Goal: Information Seeking & Learning: Find specific fact

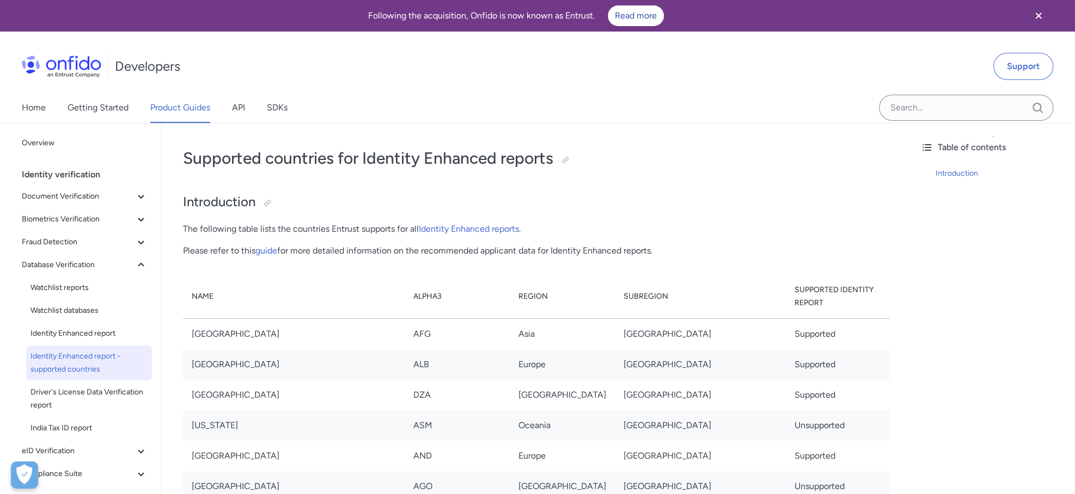
scroll to position [3213, 0]
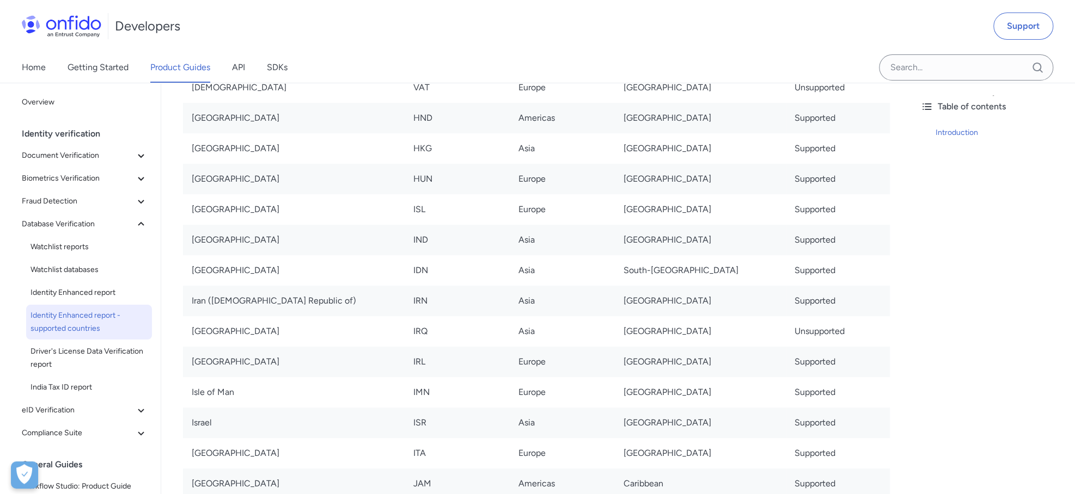
click at [786, 286] on td "Supported" at bounding box center [838, 301] width 104 height 30
drag, startPoint x: 786, startPoint y: 249, endPoint x: 186, endPoint y: 249, distance: 599.9
click at [186, 286] on tr "Iran (Islamic Republic of) IRN [GEOGRAPHIC_DATA] [GEOGRAPHIC_DATA] Supported" at bounding box center [536, 301] width 707 height 30
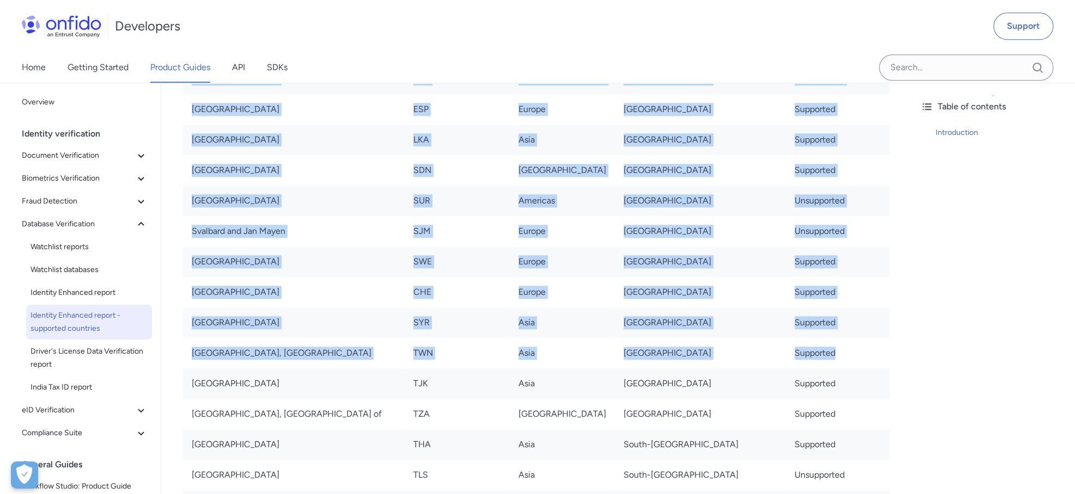
drag, startPoint x: 773, startPoint y: 244, endPoint x: 175, endPoint y: 248, distance: 597.8
click at [231, 338] on td "[GEOGRAPHIC_DATA], [GEOGRAPHIC_DATA]" at bounding box center [294, 353] width 222 height 30
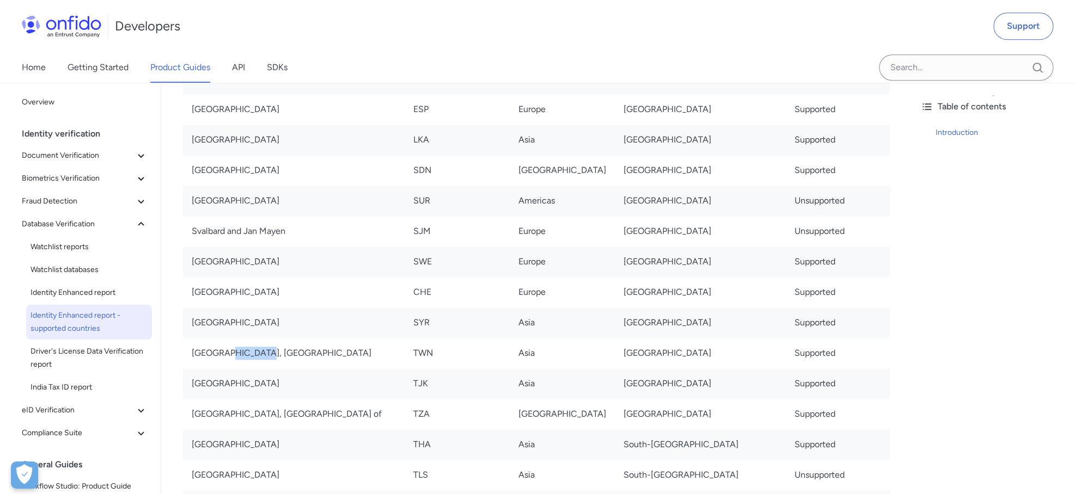
click at [231, 338] on td "[GEOGRAPHIC_DATA], [GEOGRAPHIC_DATA]" at bounding box center [294, 353] width 222 height 30
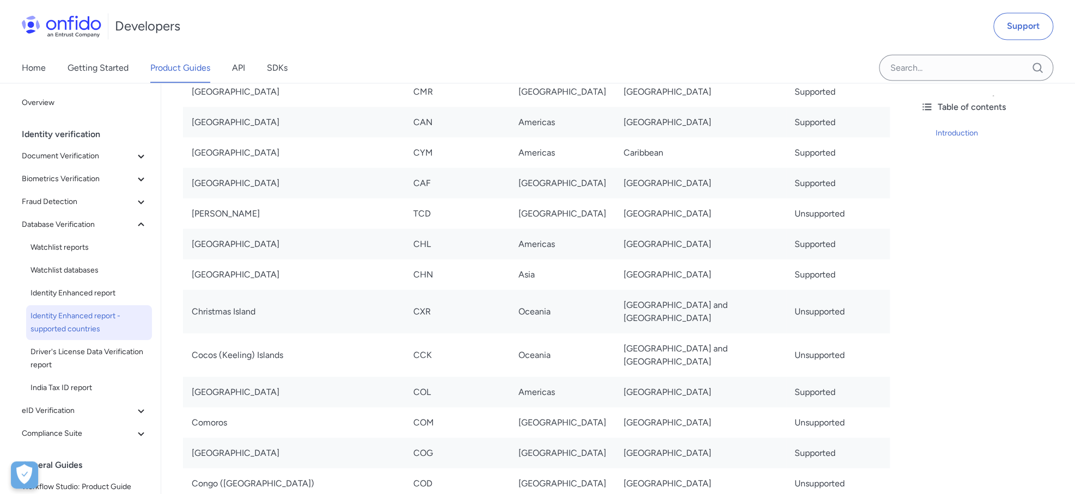
scroll to position [3244, 0]
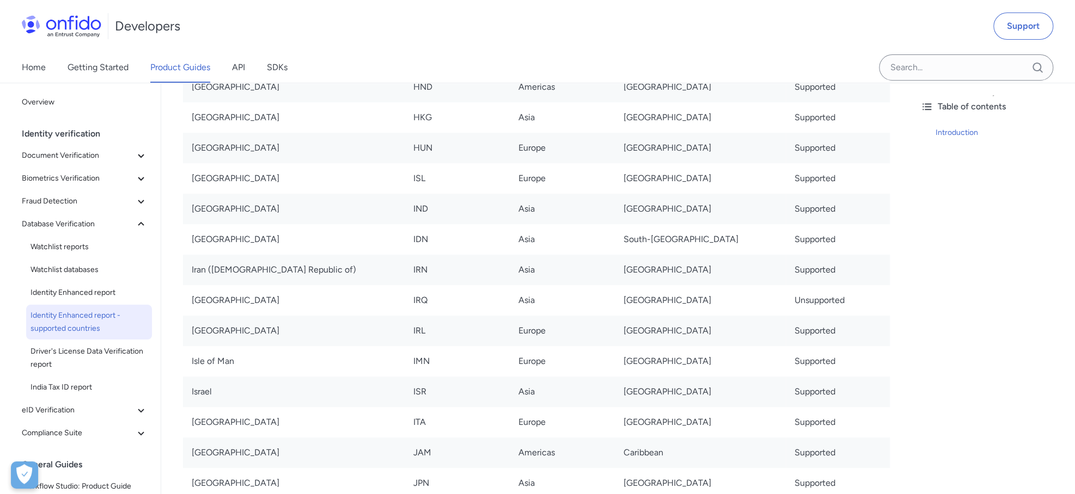
click at [786, 285] on td "Unsupported" at bounding box center [838, 300] width 104 height 30
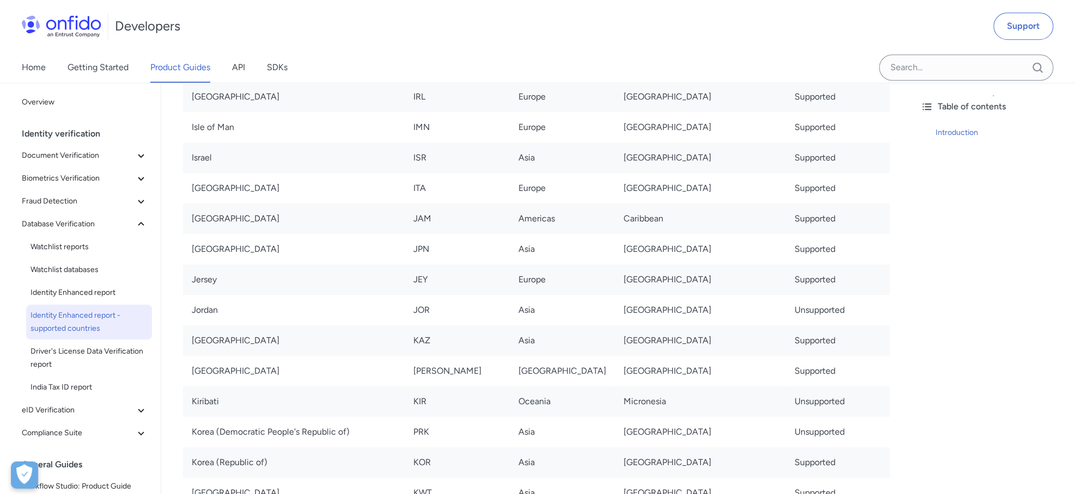
scroll to position [3479, 0]
click at [242, 415] on td "Korea (Democratic People's Republic of)" at bounding box center [294, 430] width 222 height 30
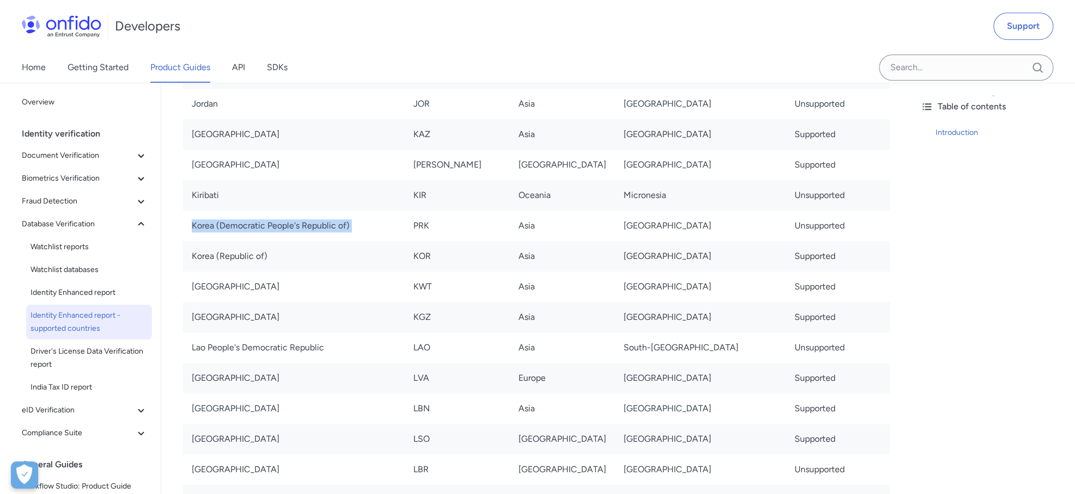
scroll to position [3693, 0]
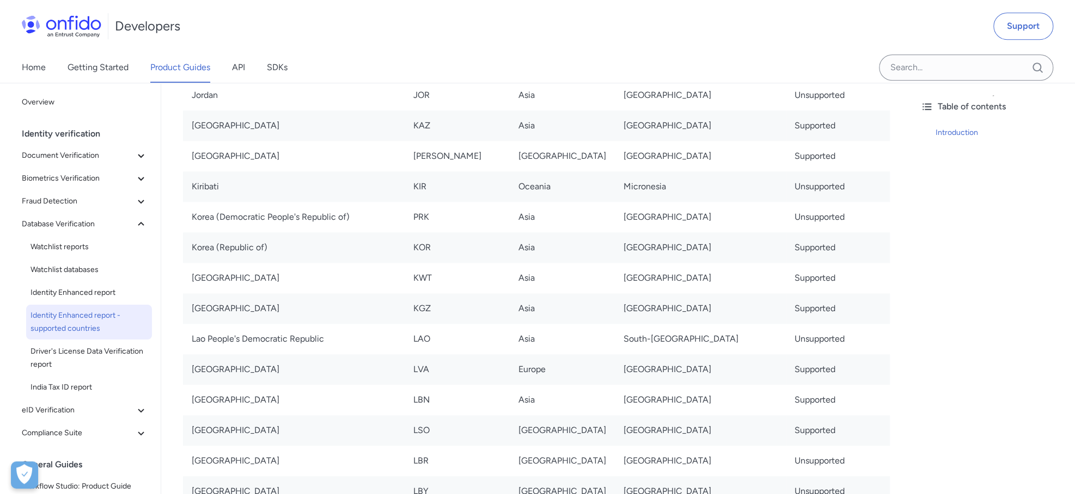
click at [288, 324] on td "Lao People's Democratic Republic" at bounding box center [294, 339] width 222 height 30
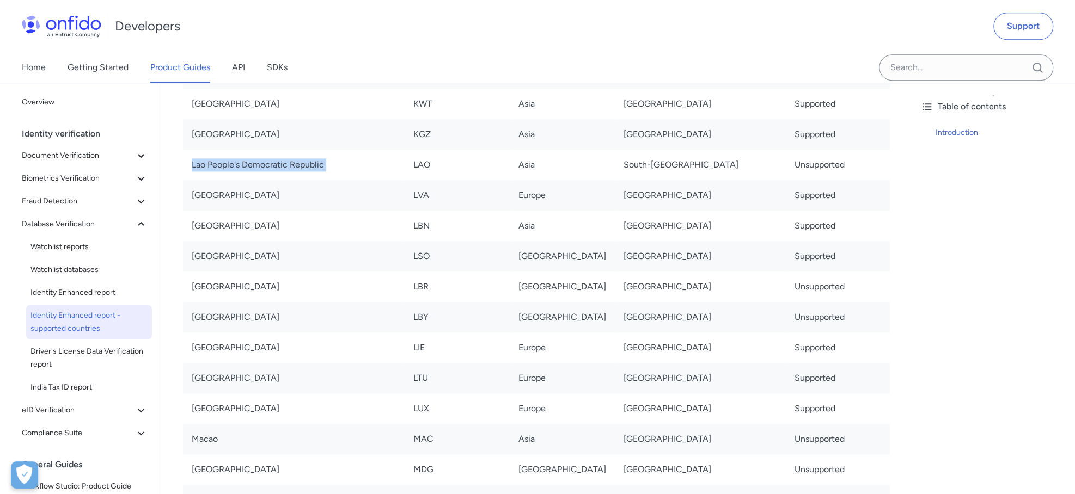
scroll to position [3875, 0]
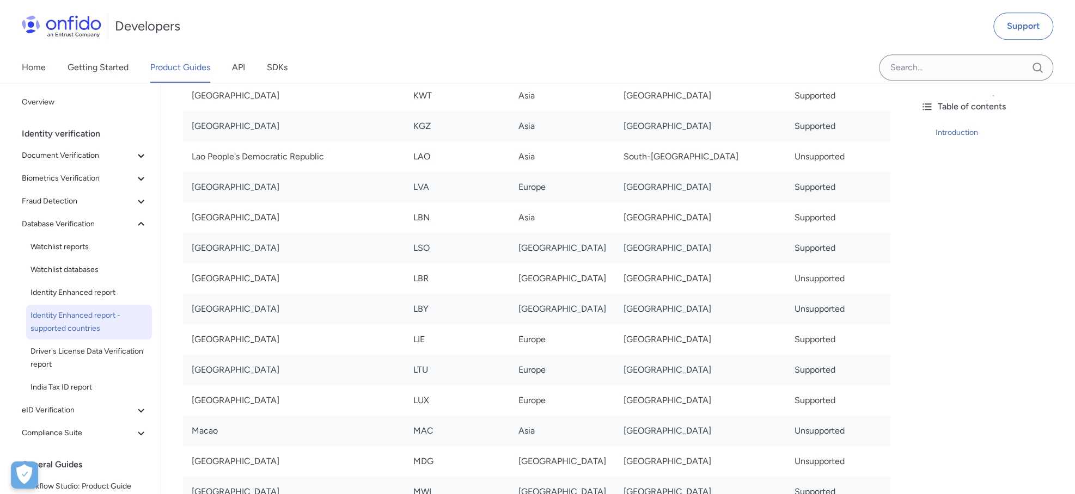
click at [205, 294] on td "[GEOGRAPHIC_DATA]" at bounding box center [294, 309] width 222 height 30
click at [218, 263] on td "[GEOGRAPHIC_DATA]" at bounding box center [294, 278] width 222 height 30
drag, startPoint x: 218, startPoint y: 228, endPoint x: 236, endPoint y: 252, distance: 29.9
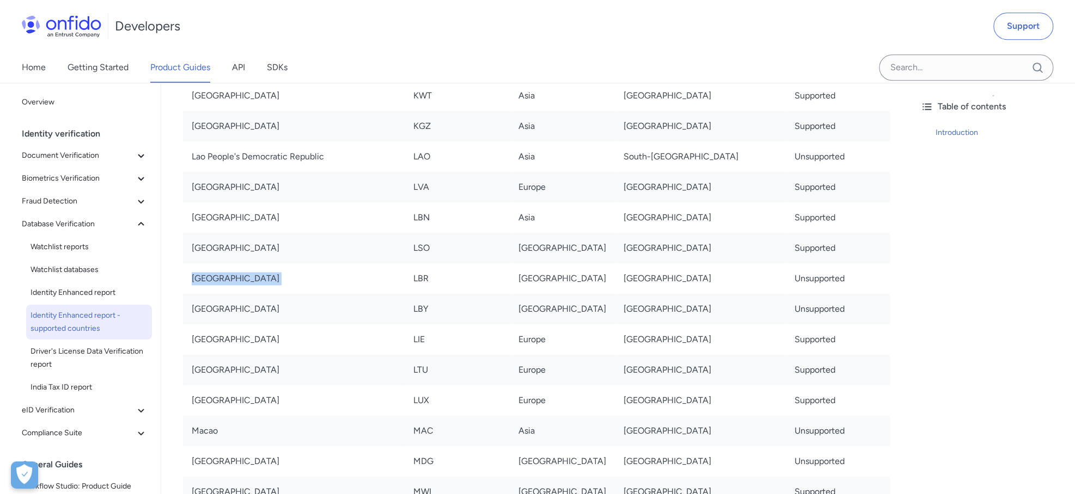
click at [219, 263] on td "[GEOGRAPHIC_DATA]" at bounding box center [294, 278] width 222 height 30
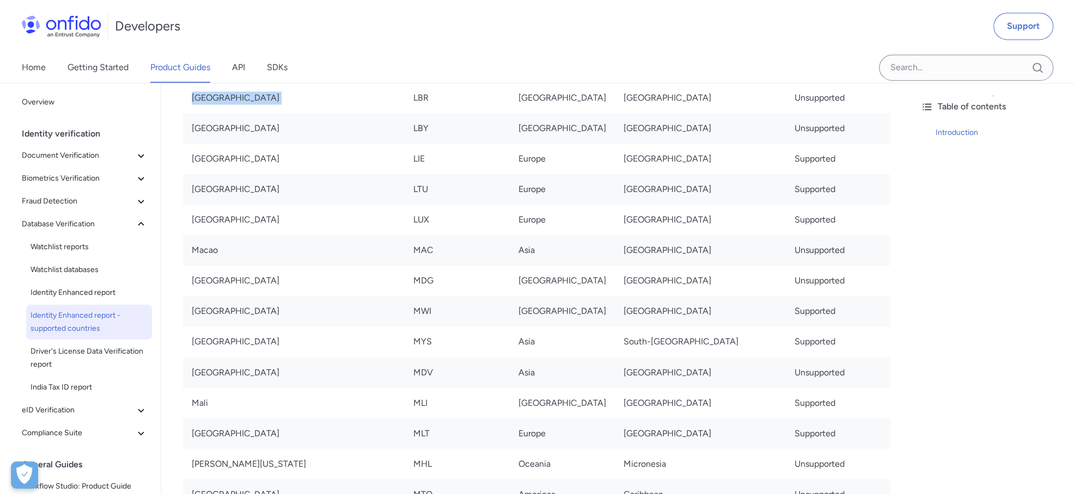
scroll to position [4087, 0]
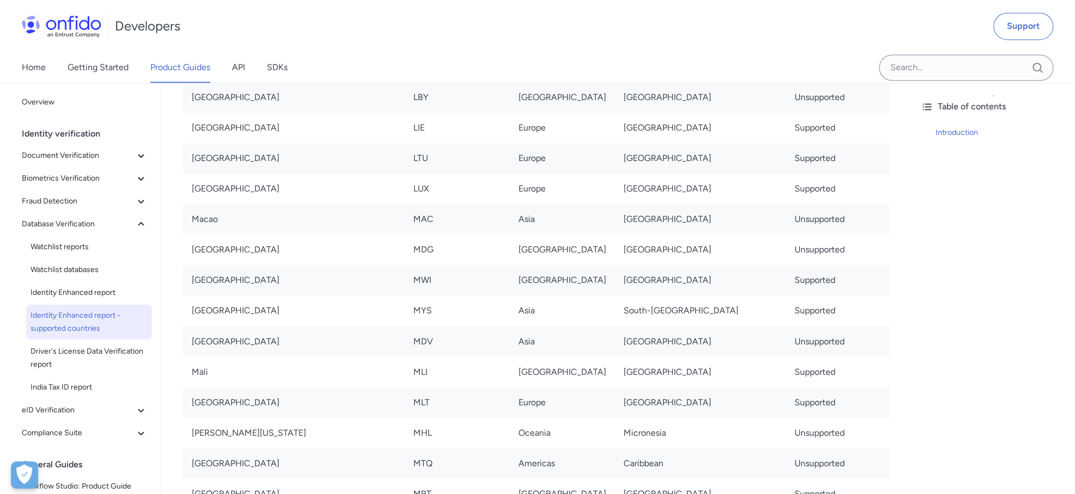
click at [207, 235] on td "[GEOGRAPHIC_DATA]" at bounding box center [294, 250] width 222 height 30
click at [207, 204] on td "Macao" at bounding box center [294, 219] width 222 height 30
drag, startPoint x: 207, startPoint y: 166, endPoint x: 341, endPoint y: 242, distance: 154.3
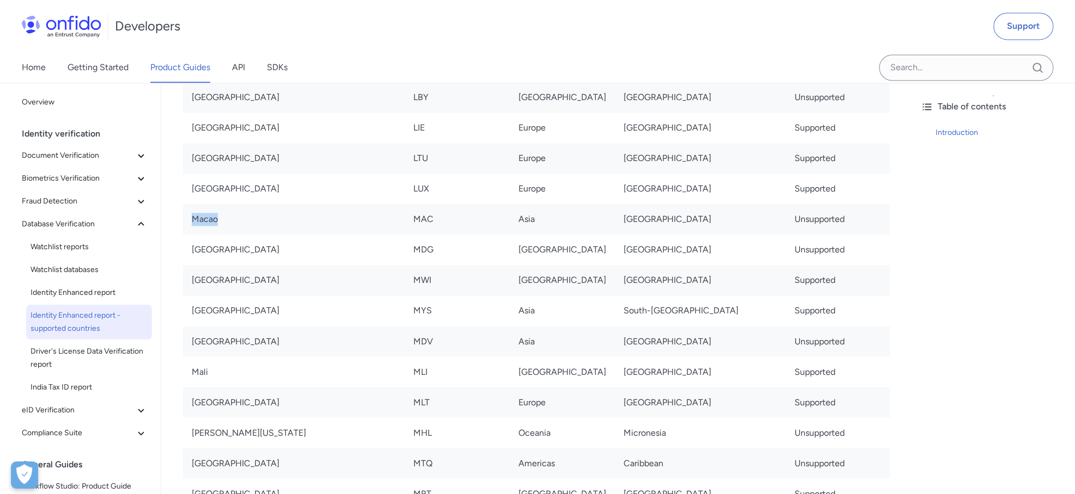
click at [207, 204] on td "Macao" at bounding box center [294, 219] width 222 height 30
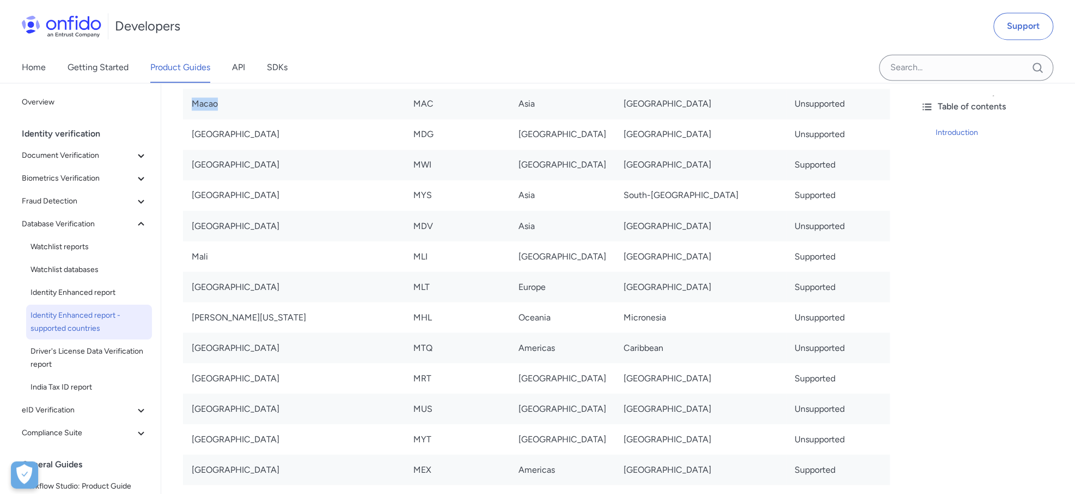
scroll to position [4209, 0]
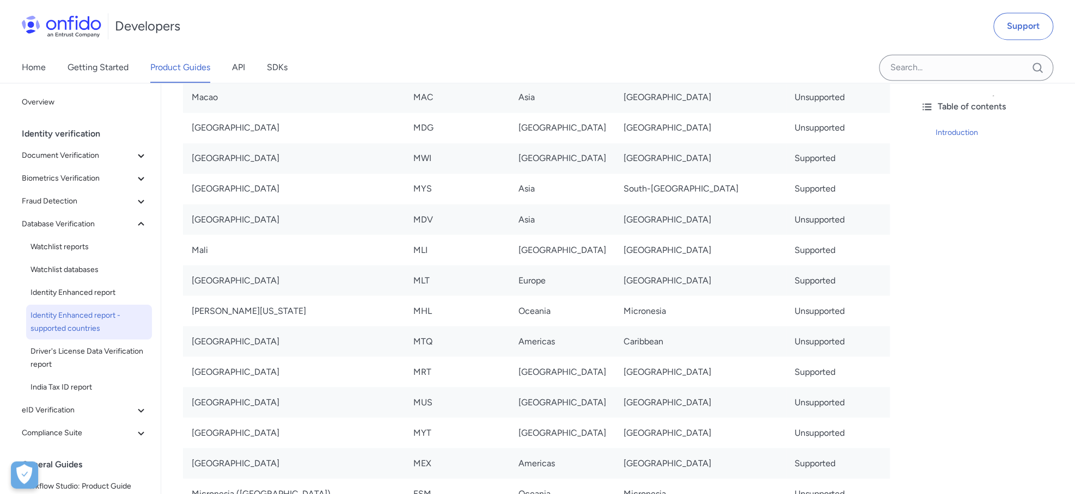
click at [212, 387] on td "[GEOGRAPHIC_DATA]" at bounding box center [294, 402] width 222 height 30
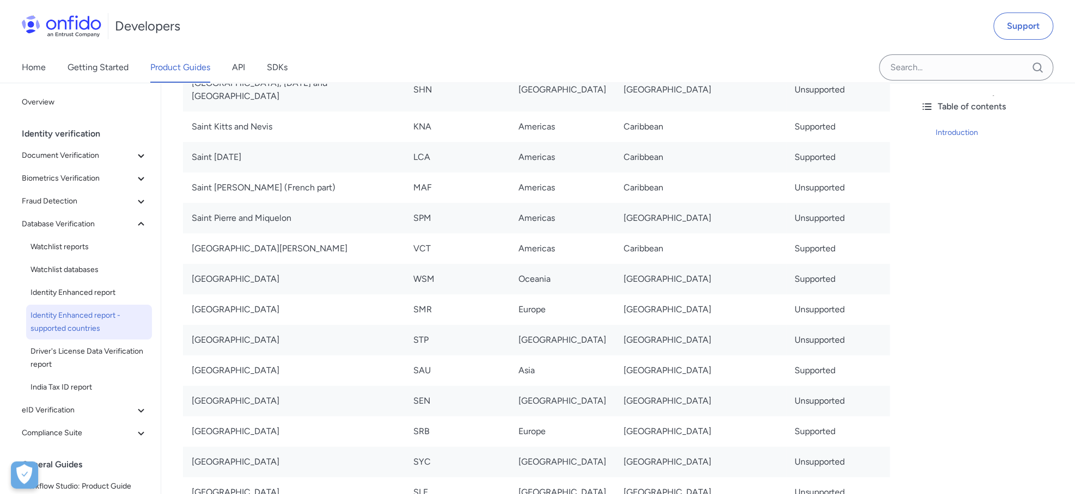
scroll to position [6292, 0]
